Goal: Task Accomplishment & Management: Manage account settings

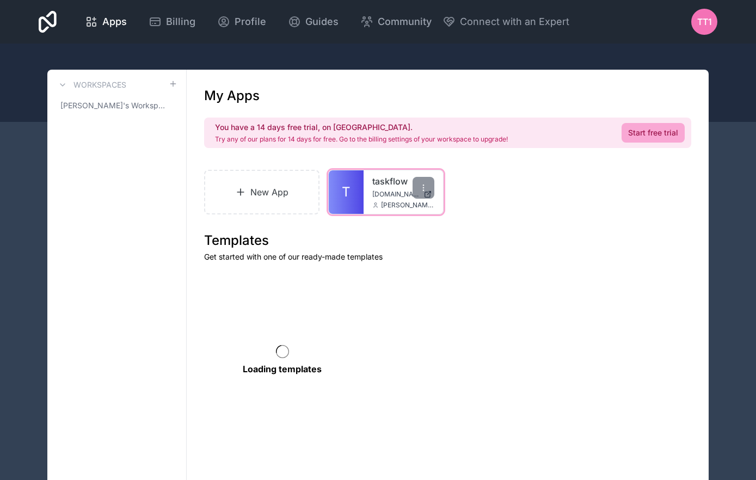
click at [349, 180] on link "T" at bounding box center [346, 192] width 35 height 44
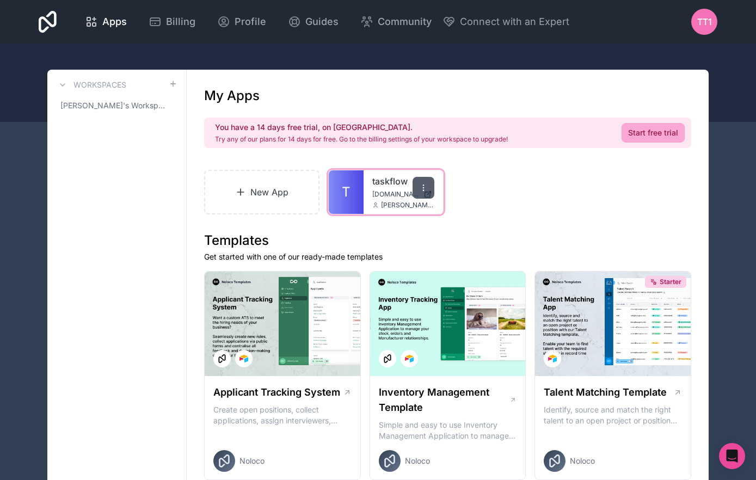
click at [422, 187] on icon at bounding box center [423, 187] width 9 height 9
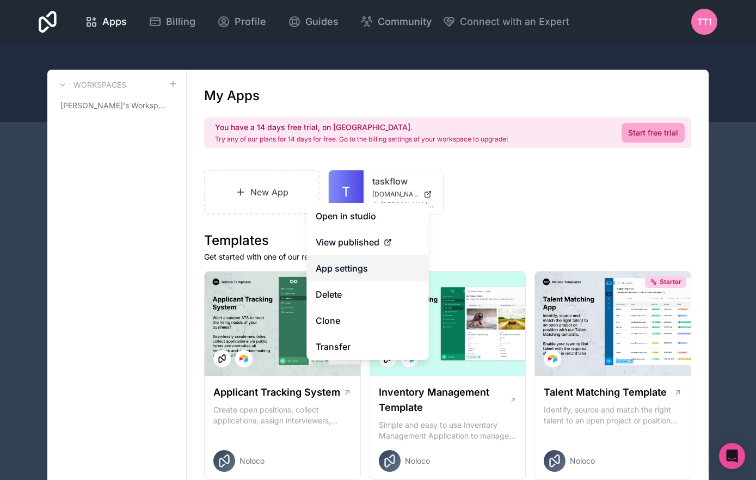
click at [373, 269] on link "App settings" at bounding box center [368, 268] width 122 height 26
